Goal: Submit feedback/report problem

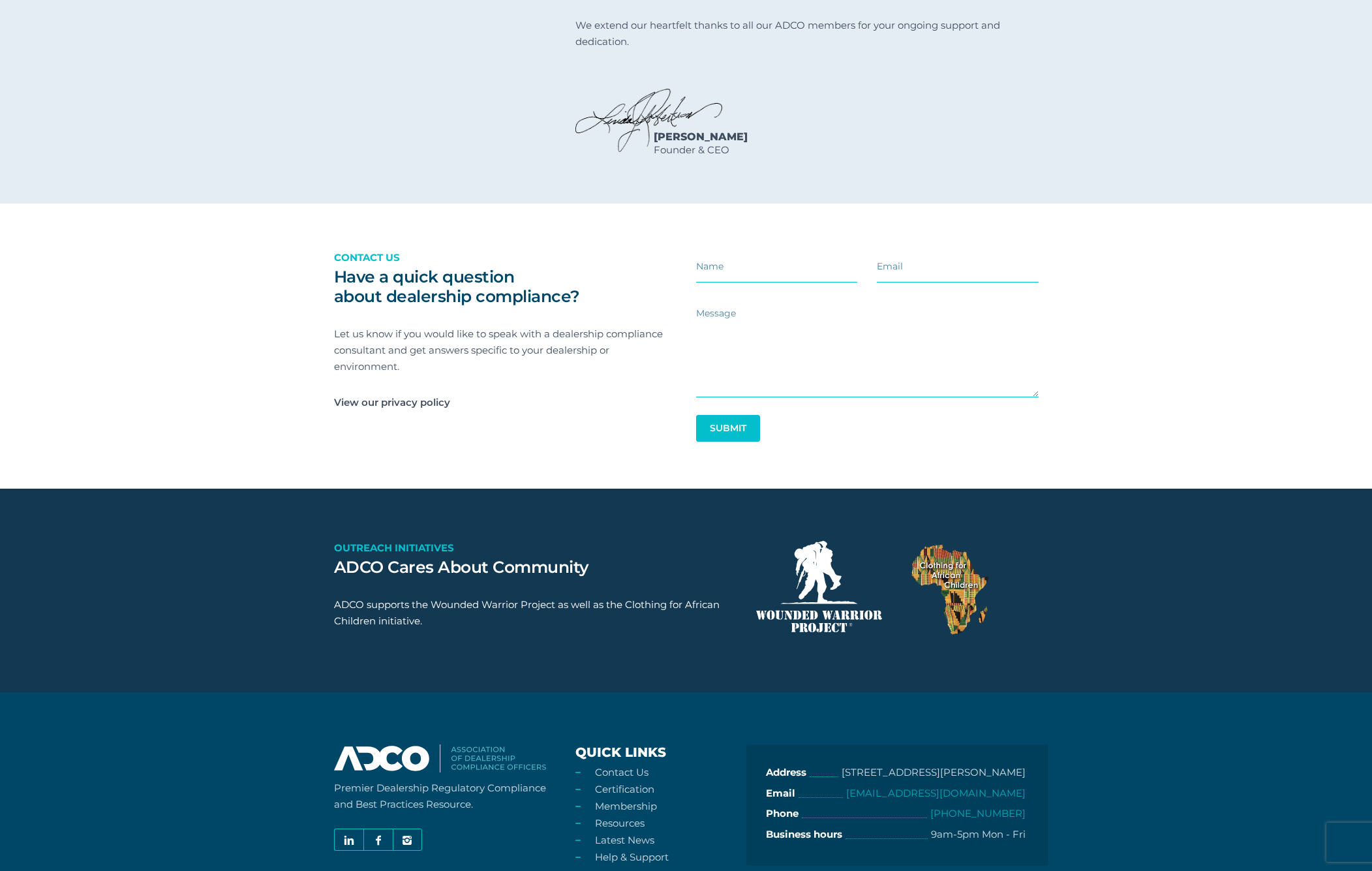
scroll to position [1878, 0]
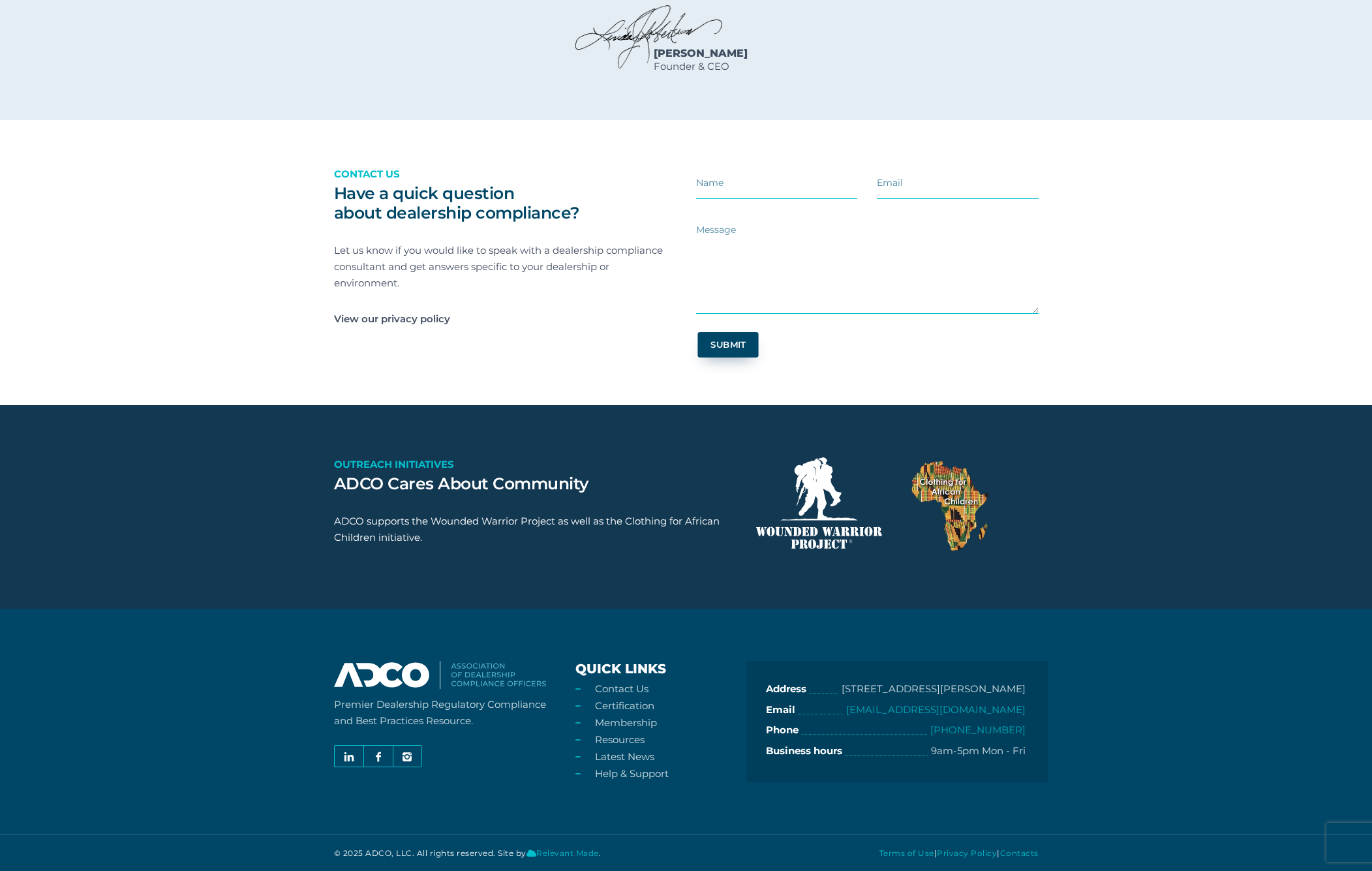
click at [737, 348] on button "Submit" at bounding box center [727, 345] width 61 height 26
click at [1146, 198] on section "Have a quick question about dealership compliance? Contact us Let us know if yo…" at bounding box center [686, 262] width 1372 height 287
click at [1047, 176] on div at bounding box center [957, 188] width 181 height 45
click at [1050, 177] on div "Have a quick question about dealership compliance? Contact us Let us know if yo…" at bounding box center [686, 262] width 744 height 287
click at [1065, 178] on section "Have a quick question about dealership compliance? Contact us Let us know if yo…" at bounding box center [686, 262] width 1372 height 287
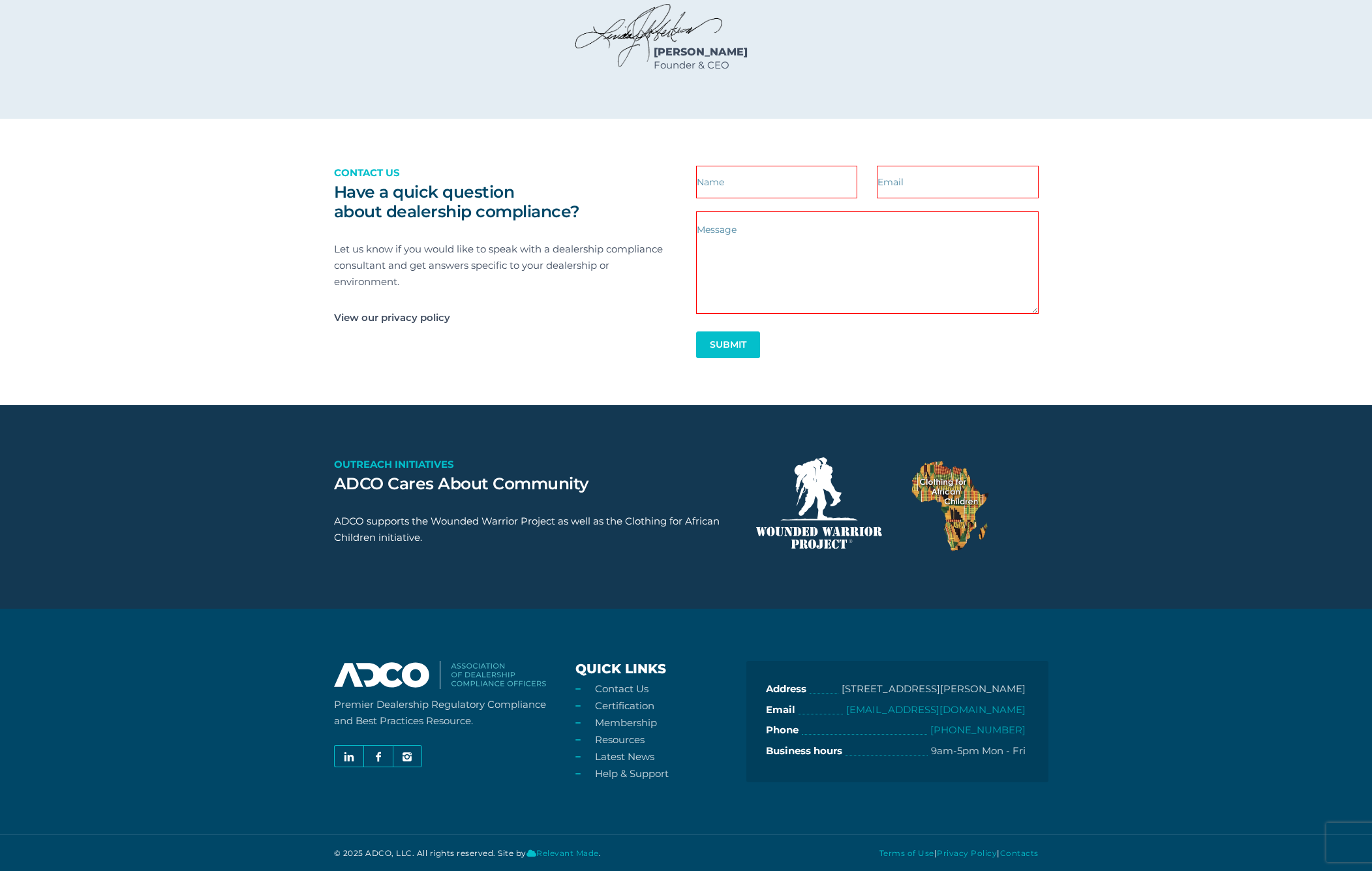
click at [1051, 175] on div "Have a quick question about dealership compliance? Contact us Let us know if yo…" at bounding box center [686, 262] width 744 height 287
click at [1047, 177] on div at bounding box center [957, 188] width 181 height 45
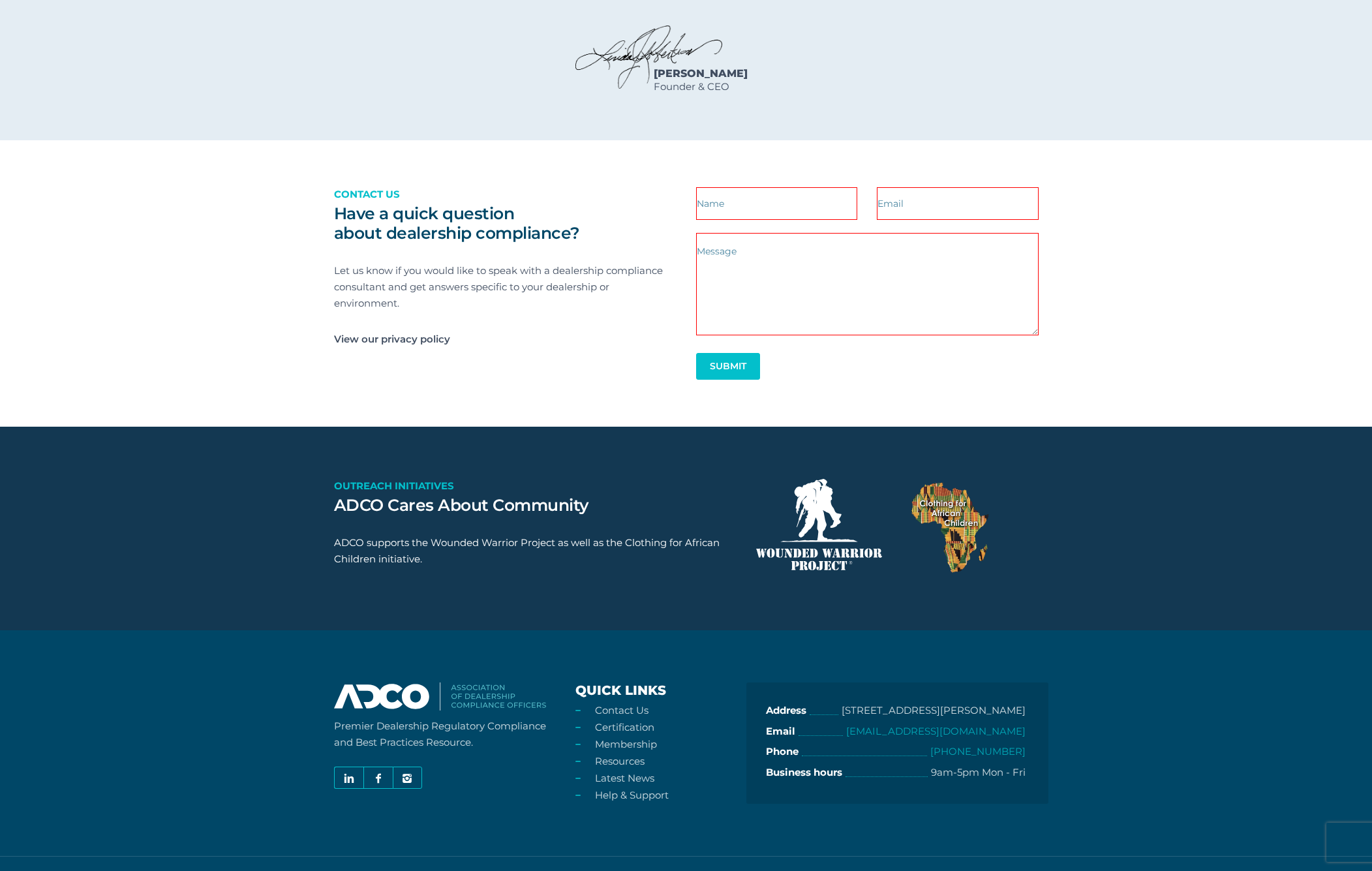
scroll to position [1839, 0]
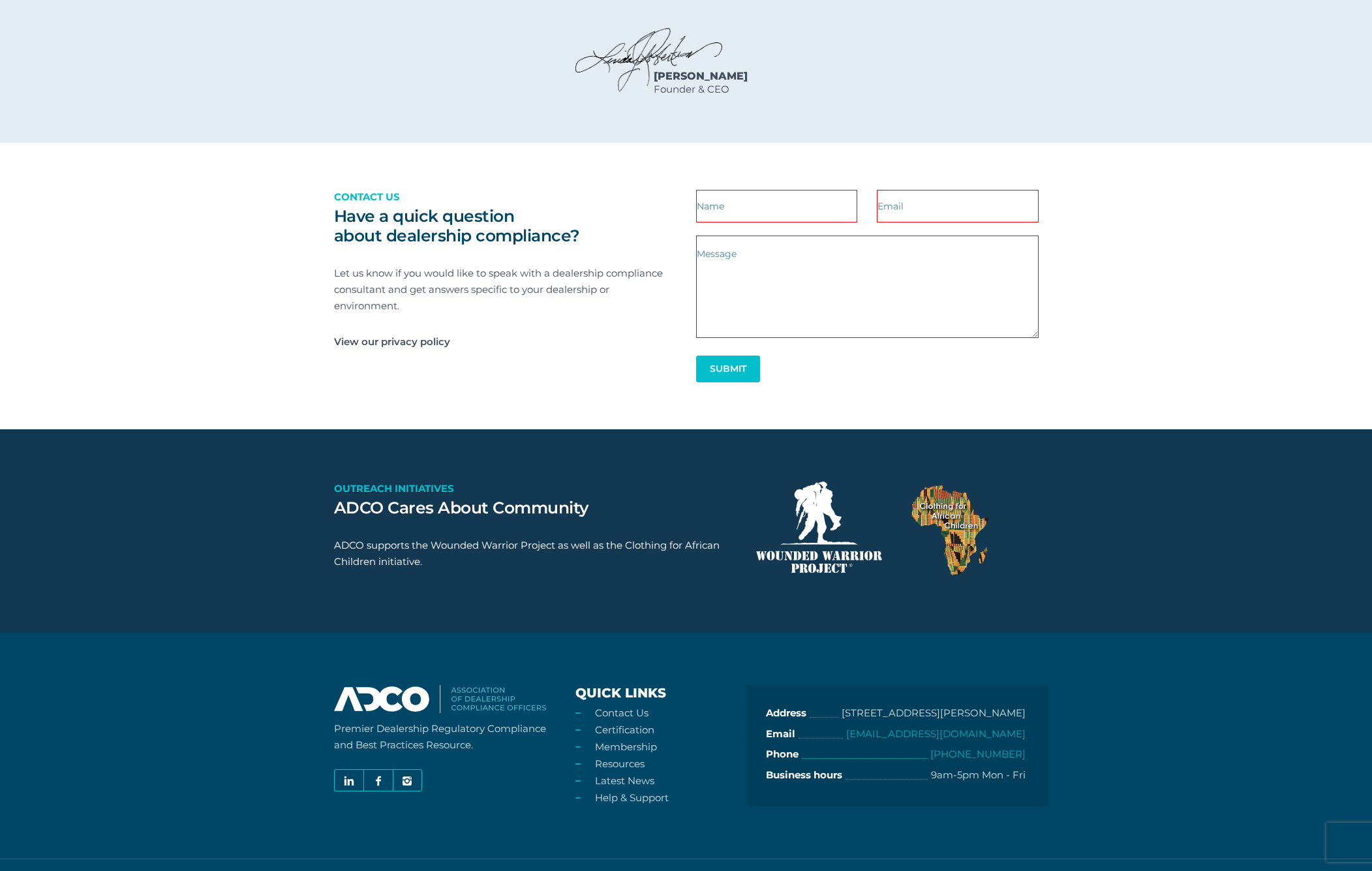
click at [1057, 216] on div "Have a quick question about dealership compliance? Contact us Let us know if yo…" at bounding box center [686, 286] width 744 height 287
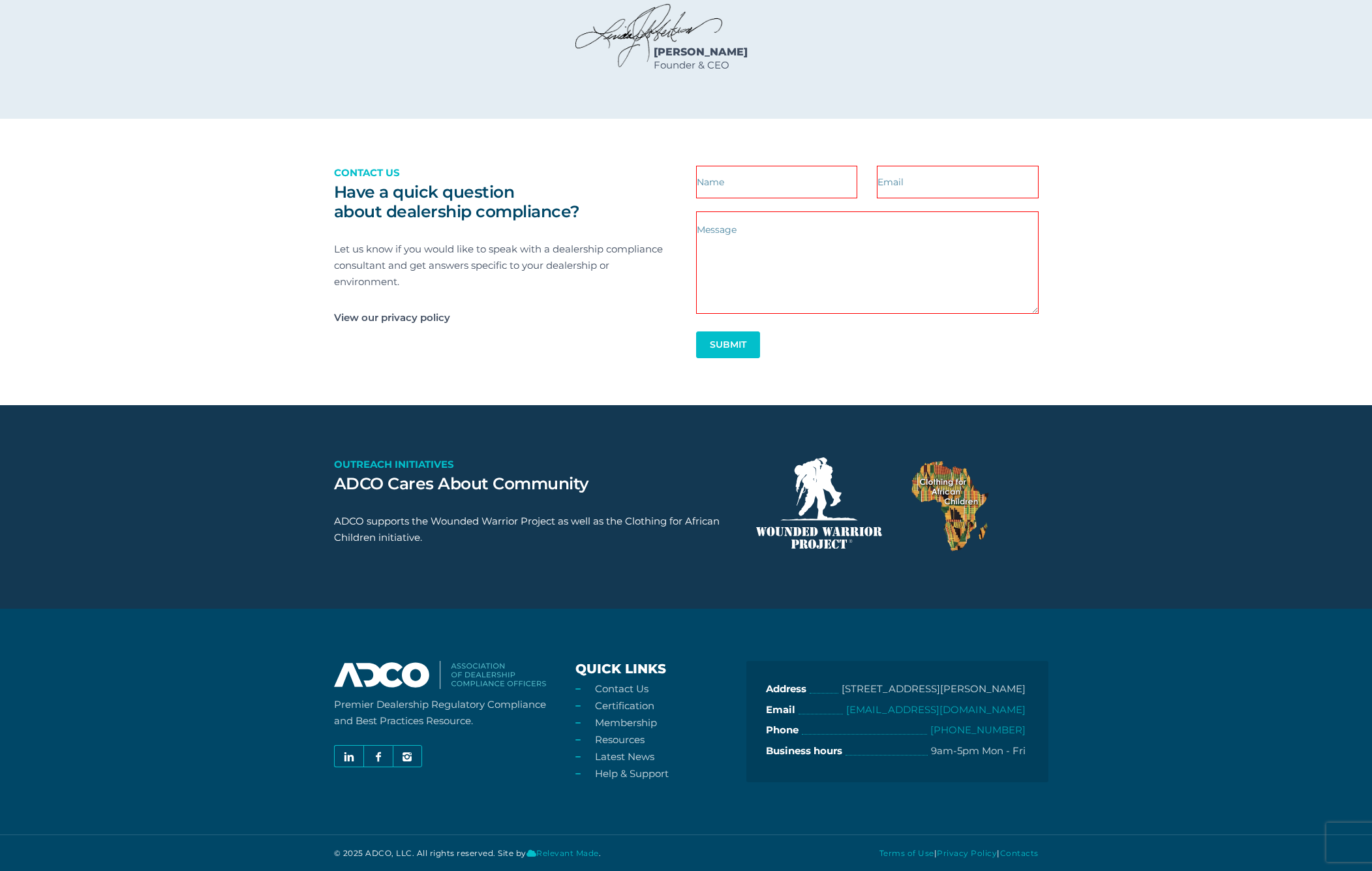
scroll to position [1879, 0]
click at [1132, 250] on section "Have a quick question about dealership compliance? Contact us Let us know if yo…" at bounding box center [686, 262] width 1372 height 287
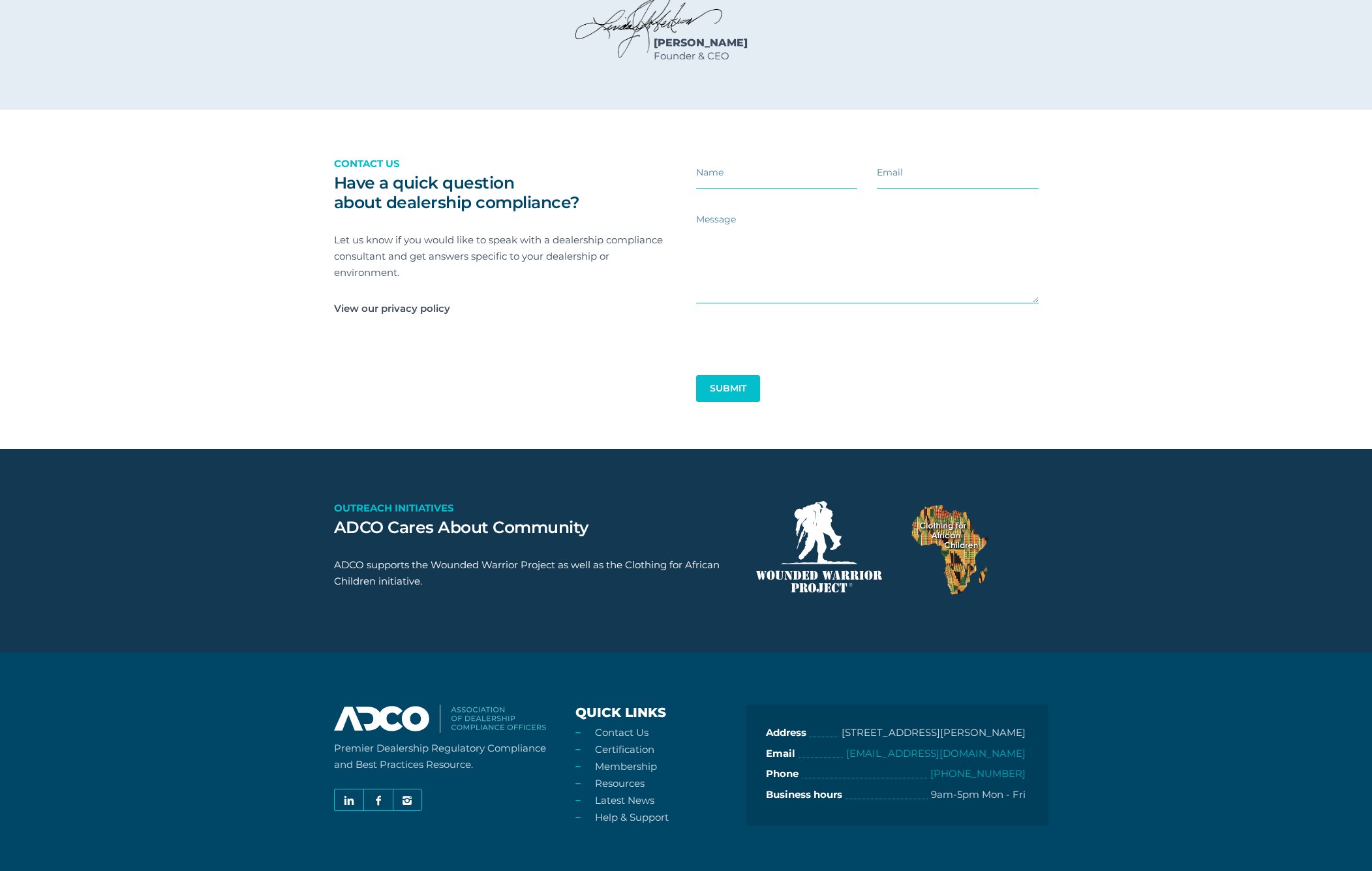
scroll to position [1756, 0]
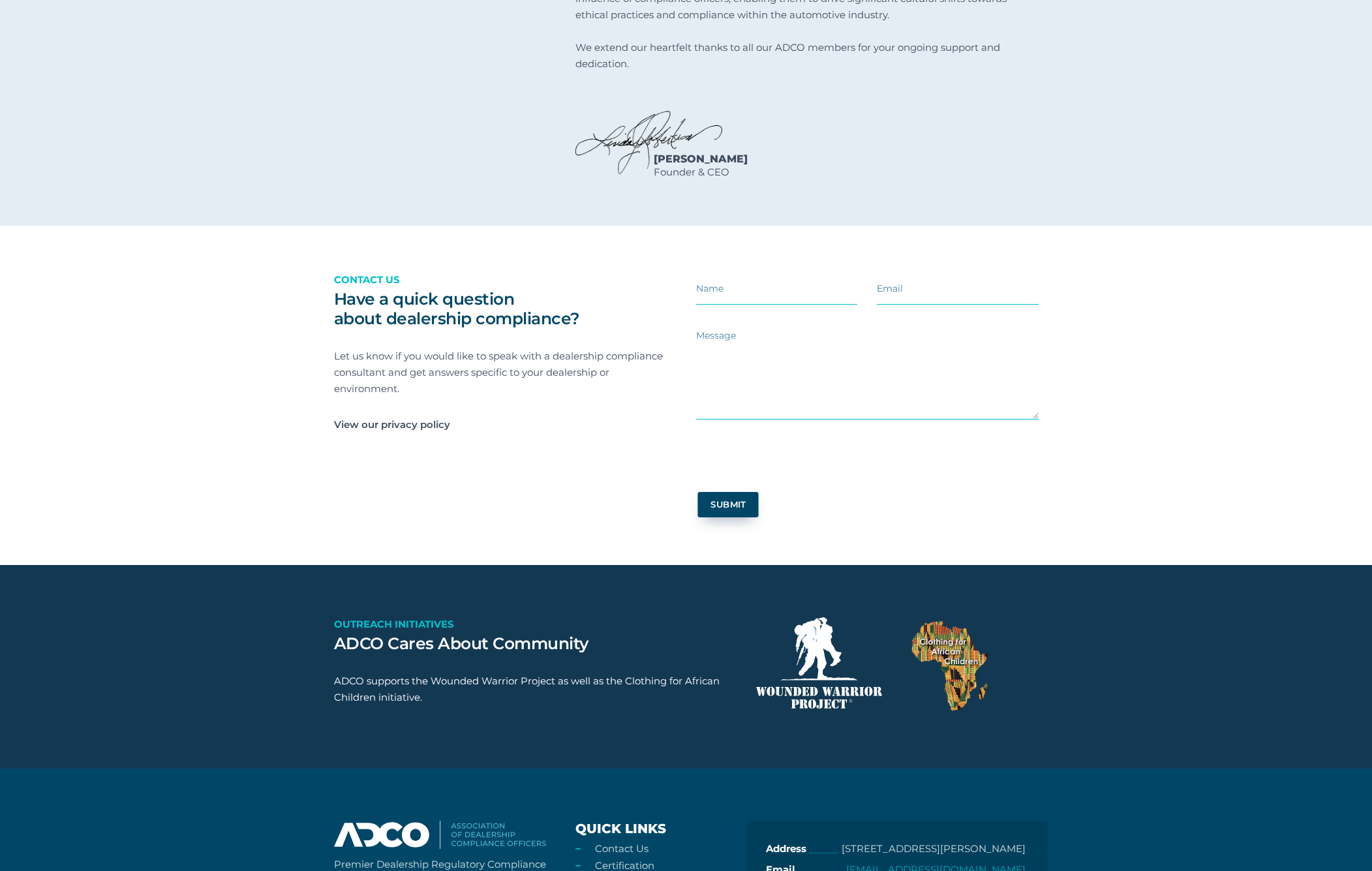
click at [742, 518] on button "Submit" at bounding box center [727, 504] width 61 height 26
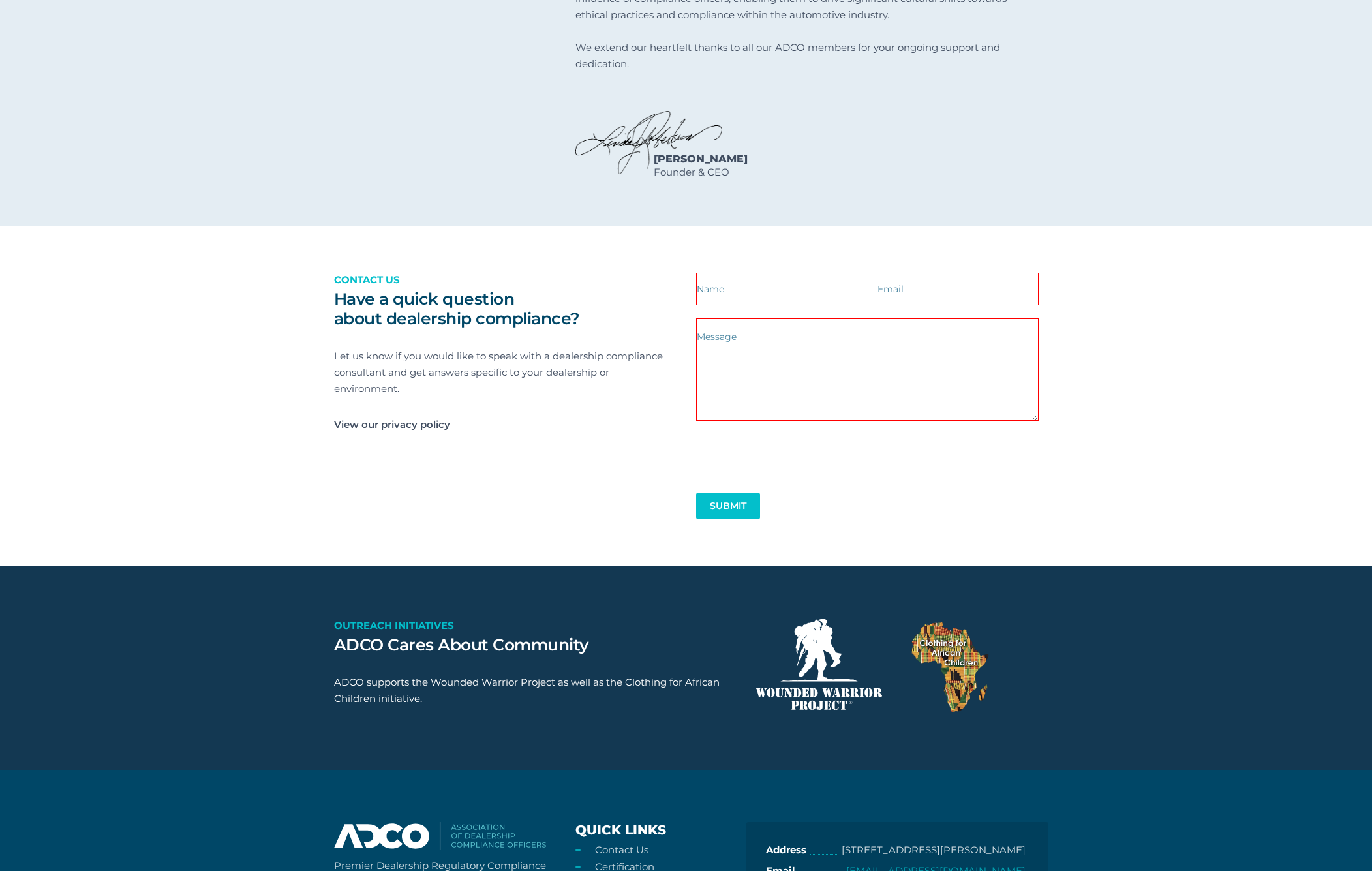
click at [1101, 341] on section "Have a quick question about dealership compliance? Contact us Let us know if yo…" at bounding box center [686, 396] width 1372 height 341
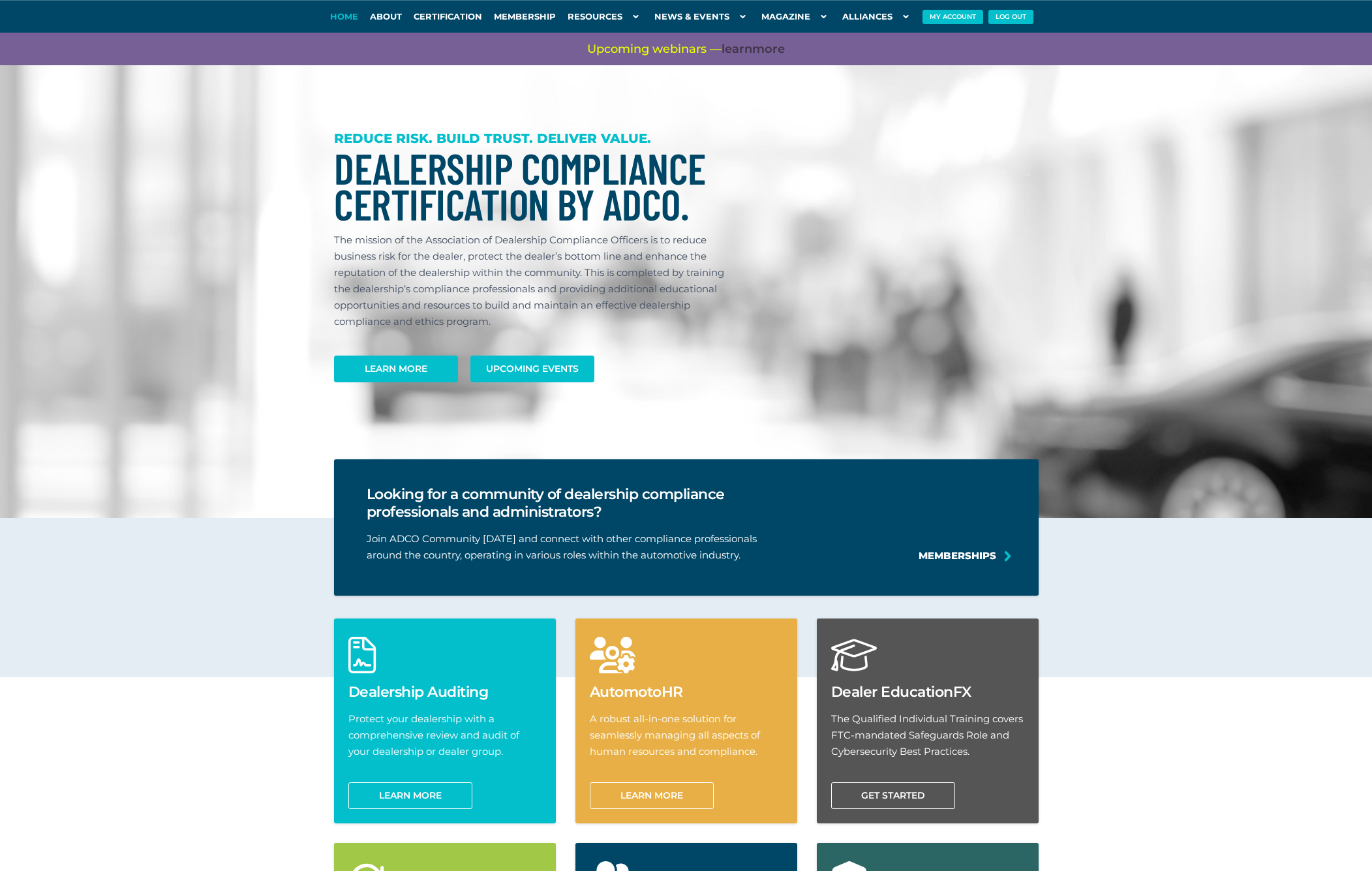
scroll to position [1756, 0]
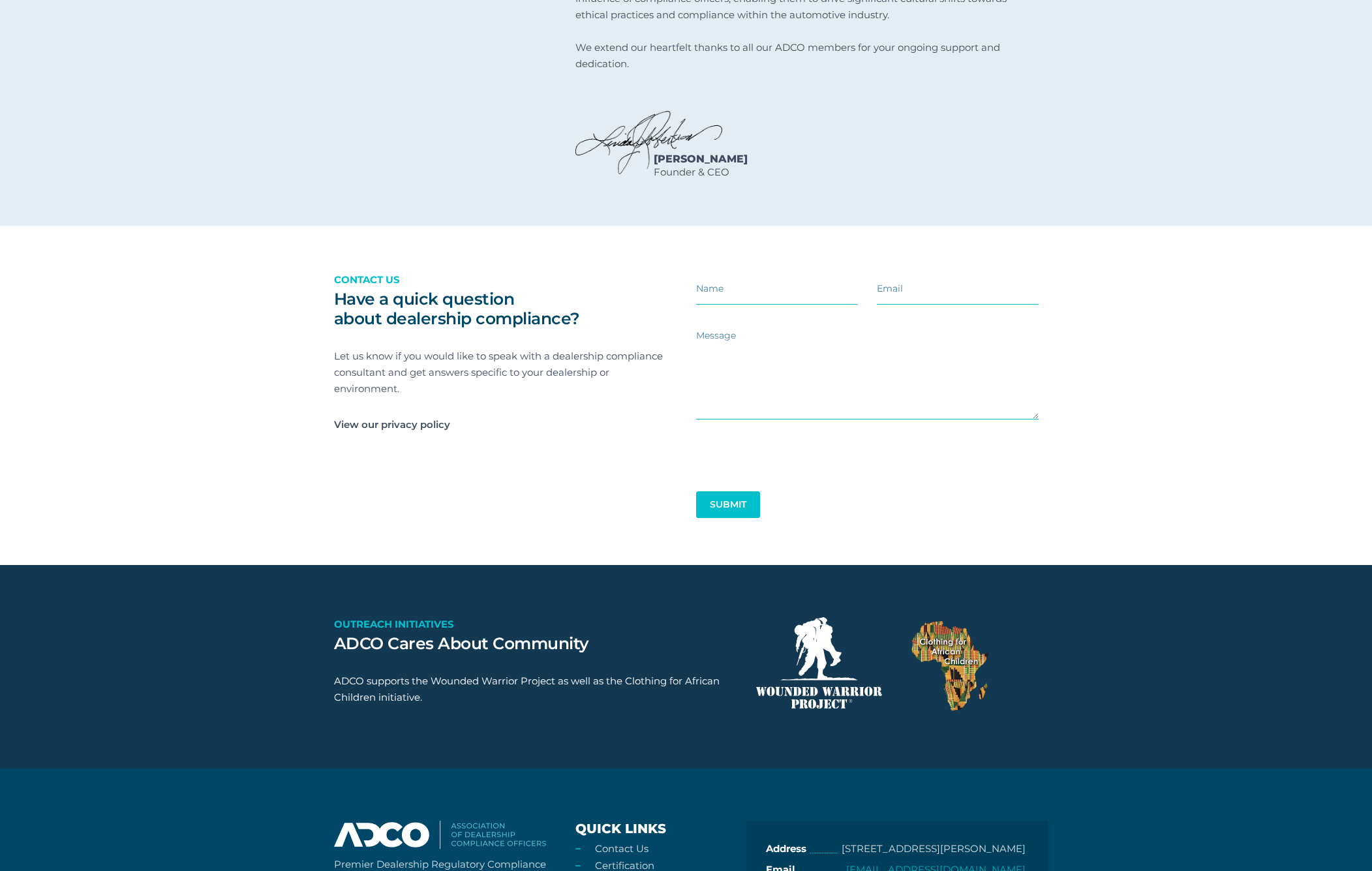
click at [1278, 363] on section "Have a quick question about dealership compliance? Contact us Let us know if yo…" at bounding box center [686, 395] width 1372 height 339
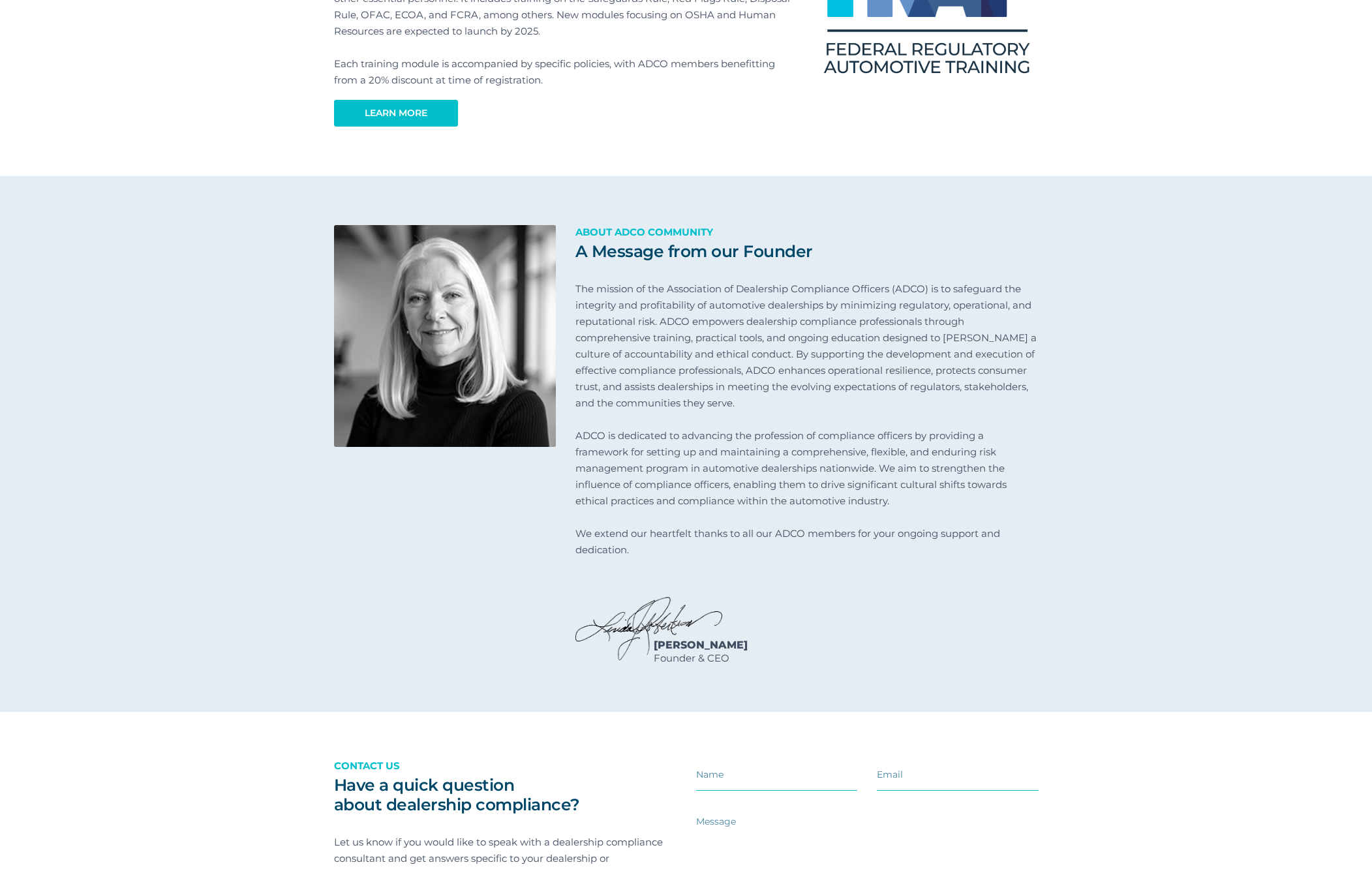
scroll to position [1932, 0]
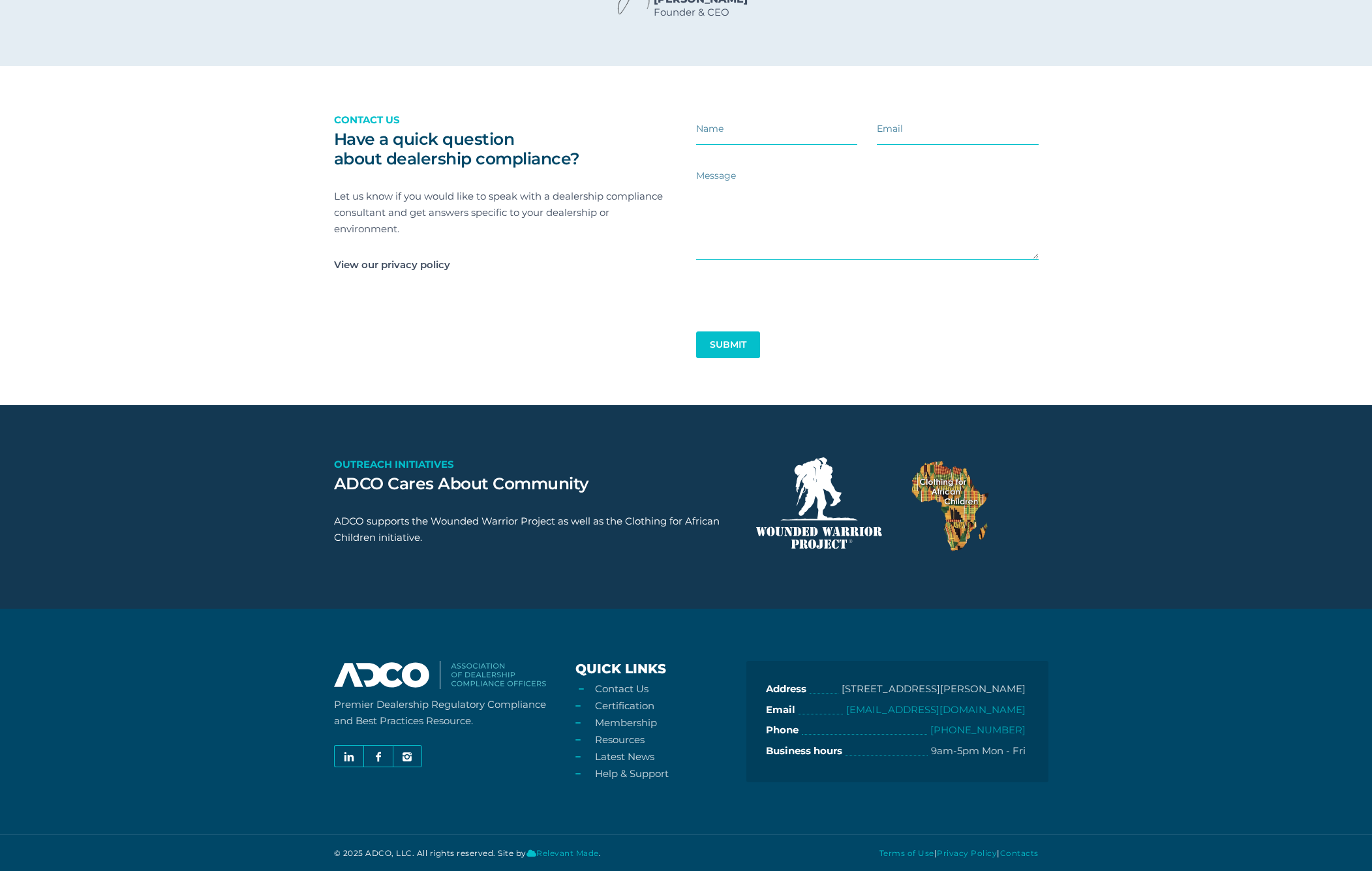
click at [628, 686] on link "Contact Us" at bounding box center [622, 688] width 54 height 12
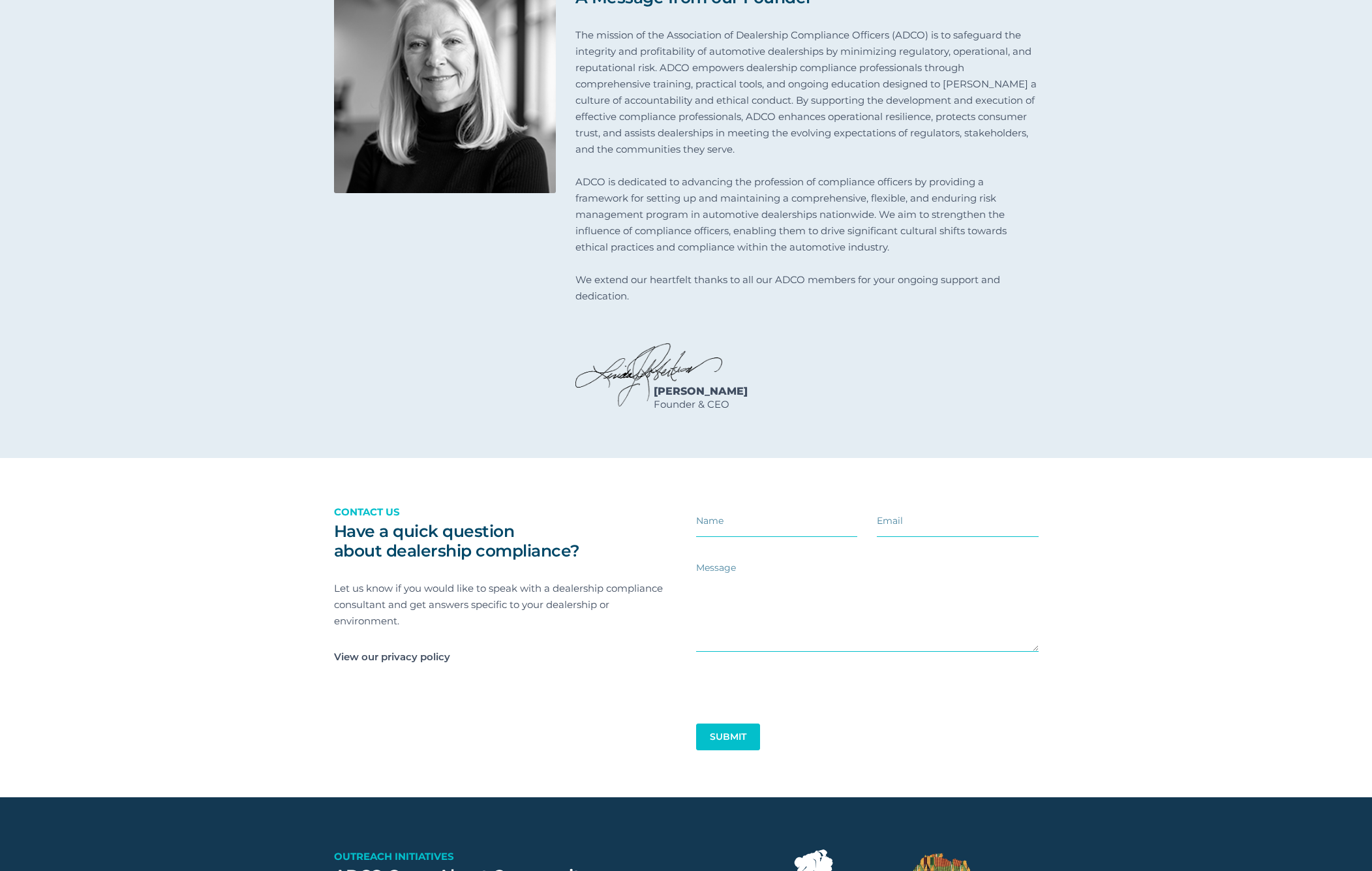
scroll to position [1814, 0]
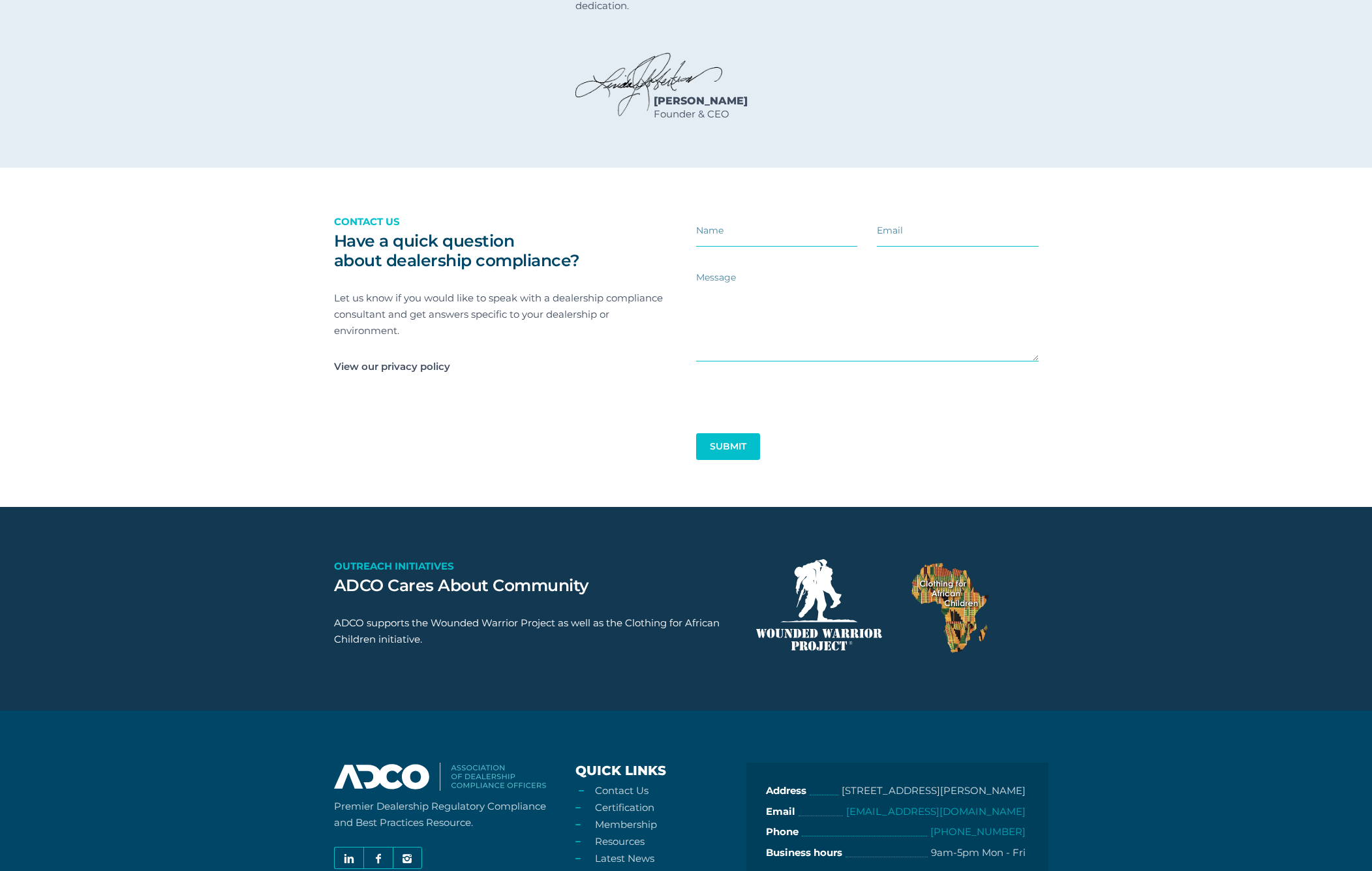
click at [627, 797] on link "Contact Us" at bounding box center [622, 790] width 54 height 12
